Goal: Transaction & Acquisition: Purchase product/service

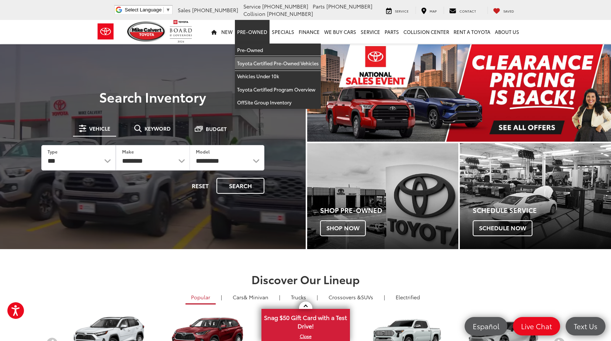
click at [287, 65] on link "Toyota Certified Pre-Owned Vehicles" at bounding box center [278, 63] width 86 height 13
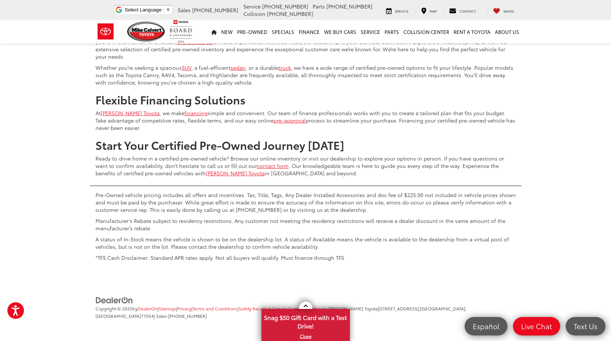
scroll to position [2802, 0]
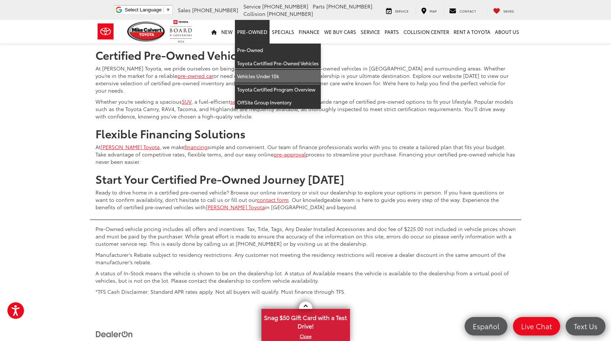
click at [270, 75] on link "Vehicles Under 10k" at bounding box center [278, 76] width 86 height 13
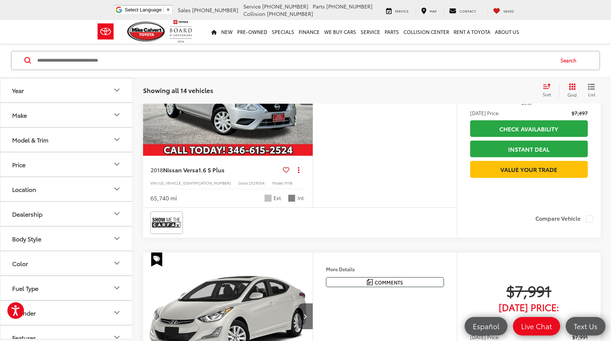
scroll to position [1254, 0]
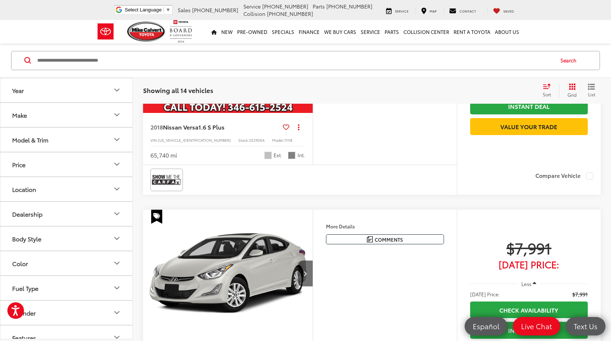
click at [225, 114] on img "2018 Nissan Versa 1.6 S Plus 0" at bounding box center [228, 50] width 171 height 128
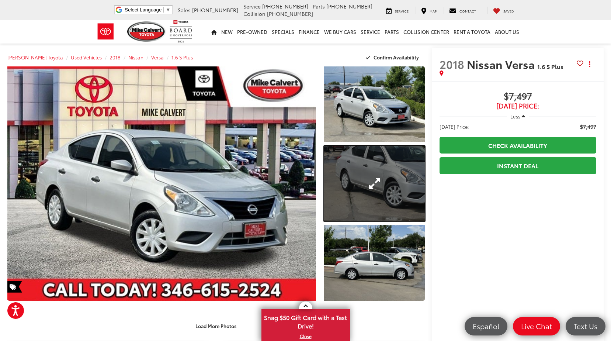
click at [379, 170] on link "Expand Photo 2" at bounding box center [374, 183] width 100 height 75
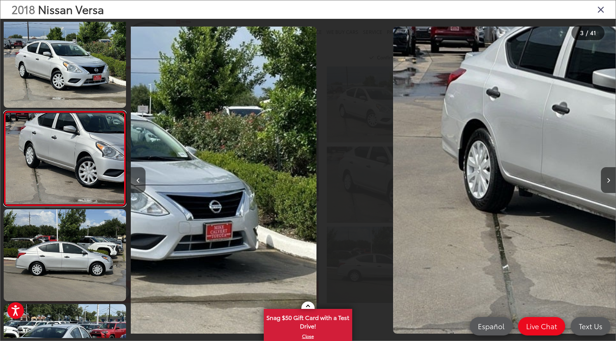
scroll to position [0, 970]
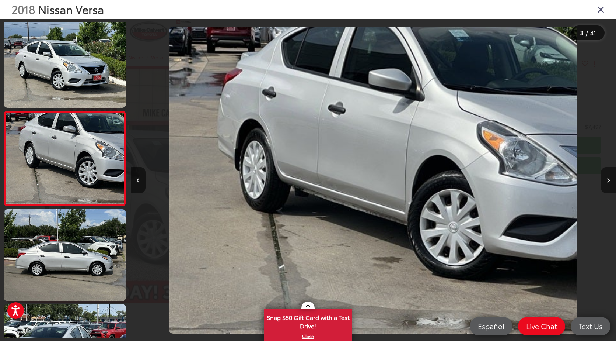
click at [611, 179] on button "Next image" at bounding box center [608, 180] width 15 height 26
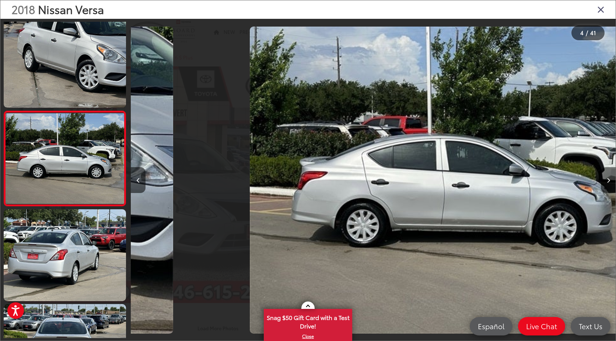
scroll to position [0, 1456]
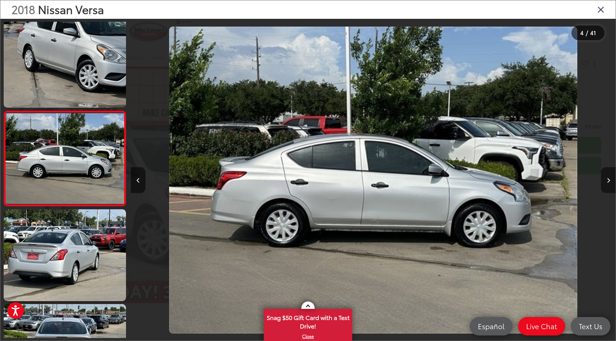
click at [611, 179] on button "Next image" at bounding box center [608, 180] width 15 height 26
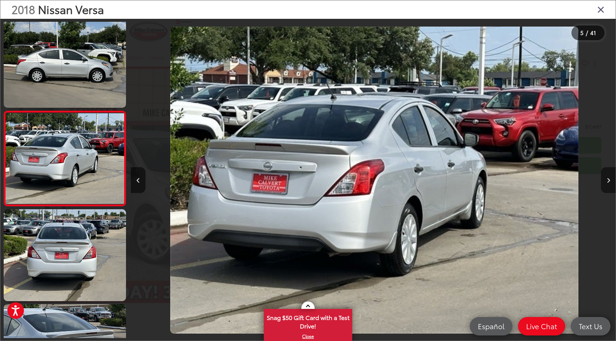
scroll to position [0, 1941]
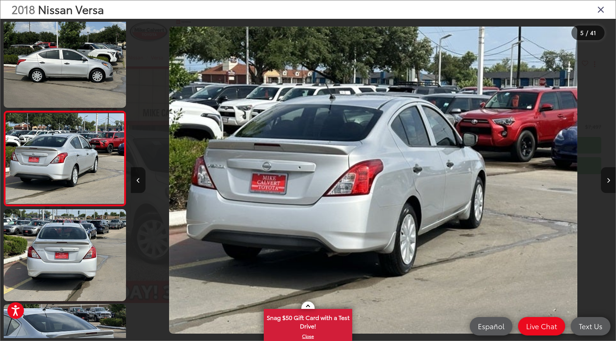
click at [611, 179] on button "Next image" at bounding box center [608, 180] width 15 height 26
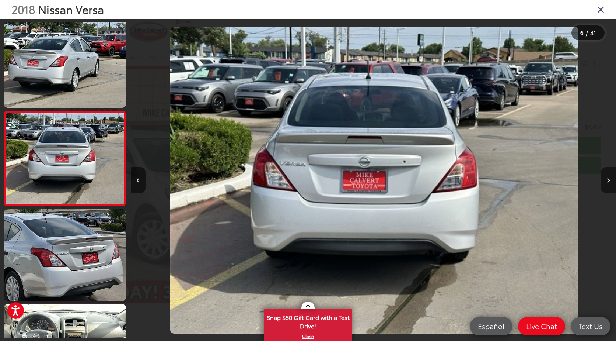
scroll to position [0, 2426]
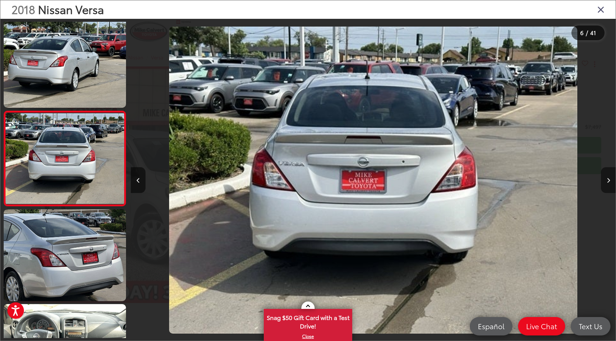
click at [611, 179] on button "Next image" at bounding box center [608, 180] width 15 height 26
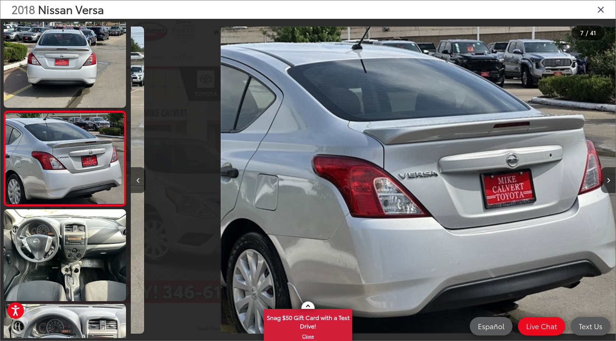
scroll to position [0, 2911]
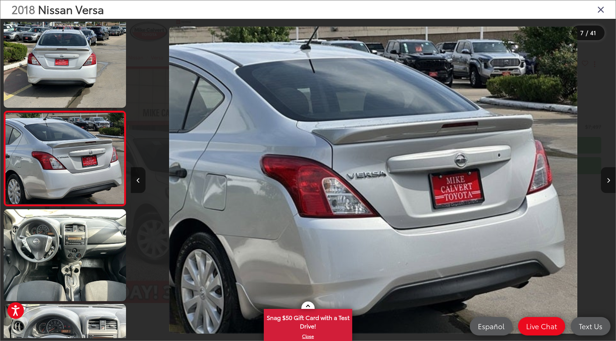
click at [611, 180] on button "Next image" at bounding box center [608, 180] width 15 height 26
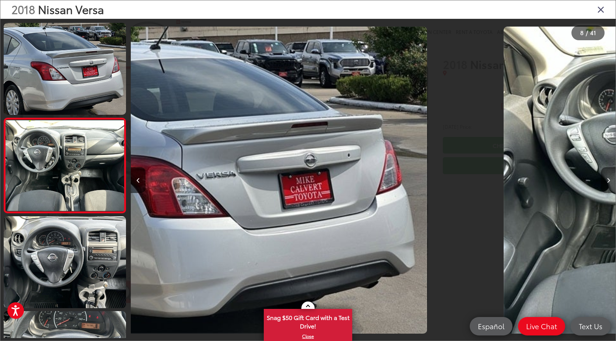
scroll to position [575, 0]
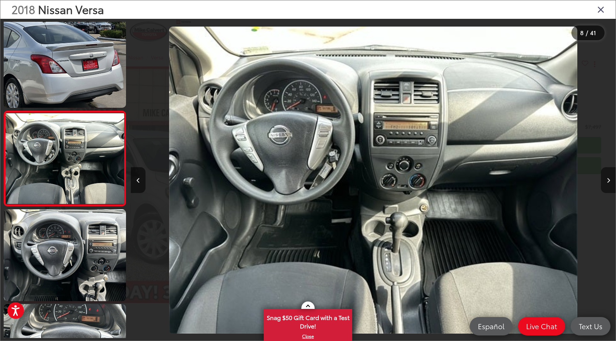
click at [611, 178] on button "Next image" at bounding box center [608, 180] width 15 height 26
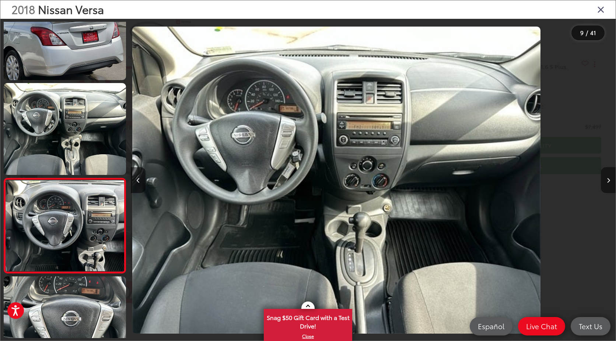
scroll to position [0, 0]
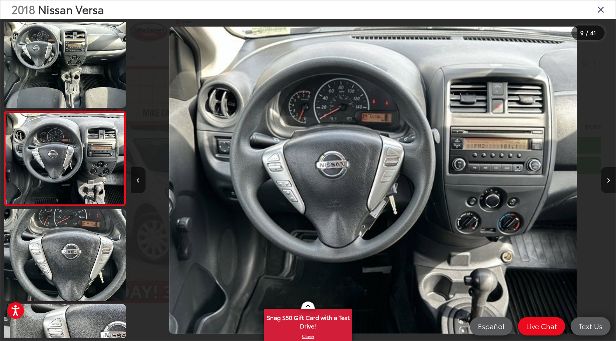
click at [607, 175] on button "Next image" at bounding box center [608, 180] width 15 height 26
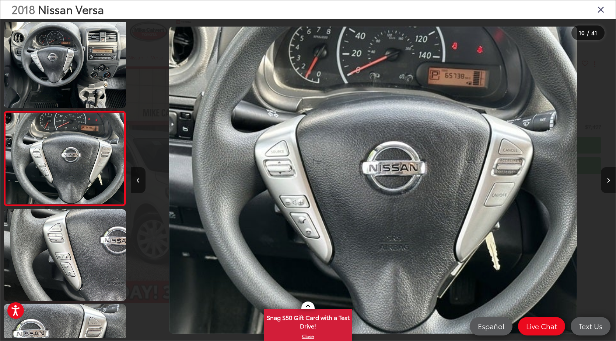
click at [607, 175] on button "Next image" at bounding box center [608, 180] width 15 height 26
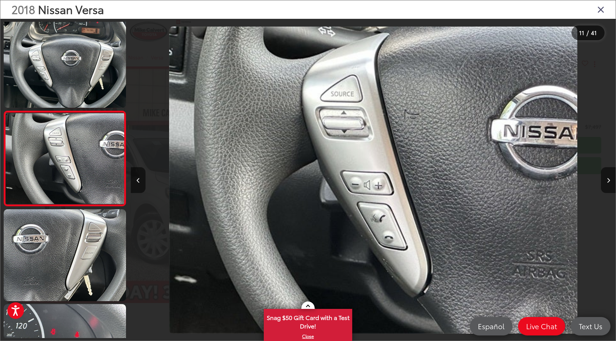
click at [604, 12] on icon "Close gallery" at bounding box center [601, 9] width 7 height 10
